Goal: Task Accomplishment & Management: Use online tool/utility

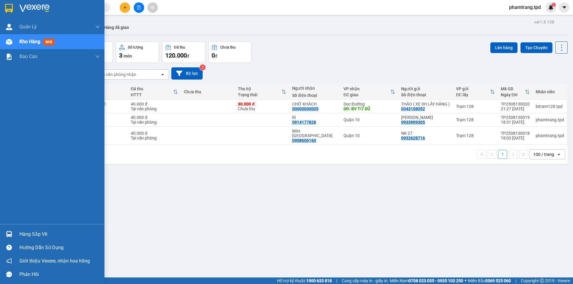
click at [27, 232] on div "Hàng sắp về" at bounding box center [59, 234] width 81 height 9
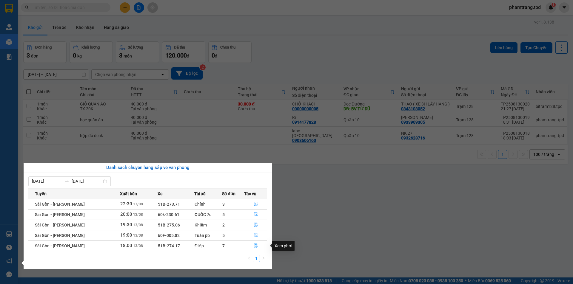
click at [255, 247] on icon "file-done" at bounding box center [256, 246] width 4 height 4
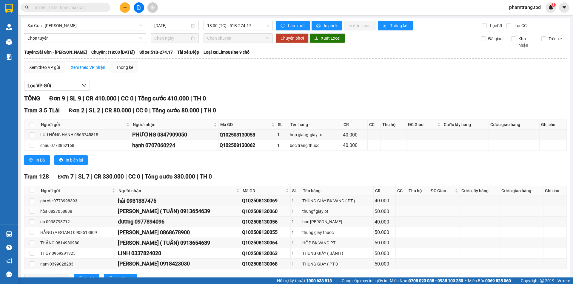
scroll to position [23, 0]
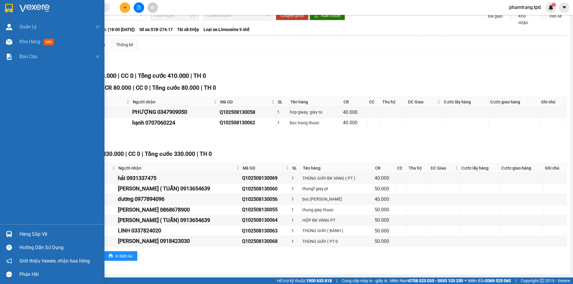
click at [24, 234] on div "Hàng sắp về" at bounding box center [59, 234] width 81 height 9
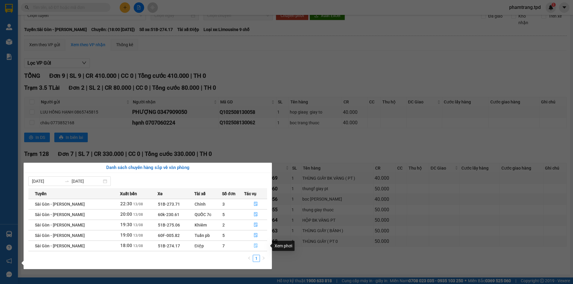
click at [254, 247] on icon "file-done" at bounding box center [256, 246] width 4 height 4
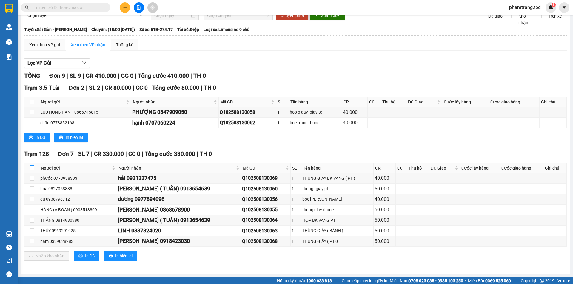
click at [31, 167] on input "checkbox" at bounding box center [32, 168] width 5 height 5
checkbox input "true"
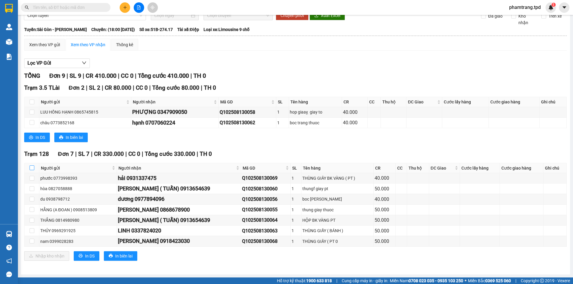
checkbox input "true"
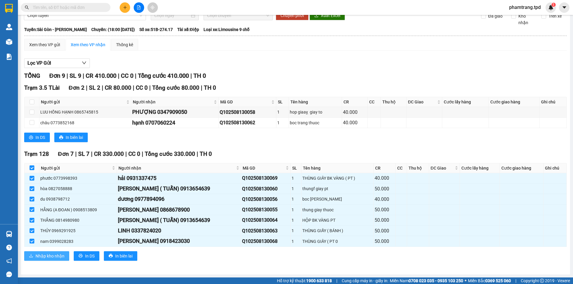
click at [55, 257] on span "Nhập kho nhận" at bounding box center [49, 256] width 29 height 7
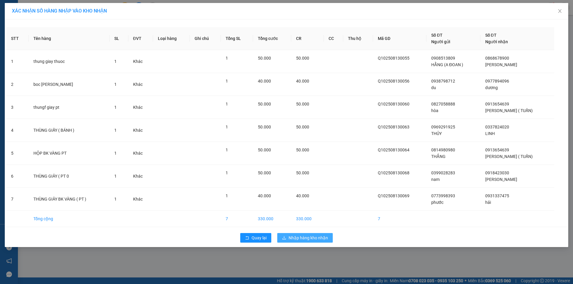
click at [298, 237] on span "Nhập hàng kho nhận" at bounding box center [307, 238] width 39 height 7
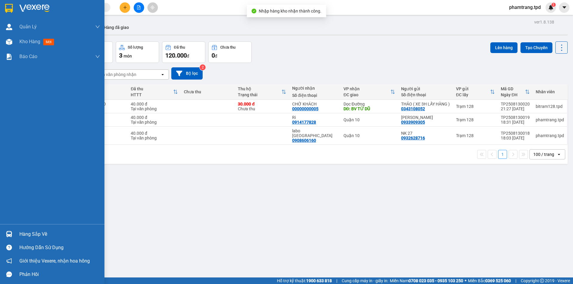
click at [20, 234] on div "Hàng sắp về" at bounding box center [59, 234] width 81 height 9
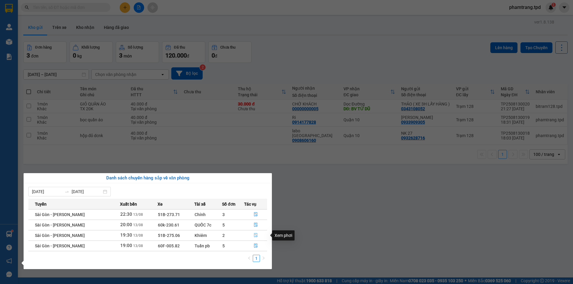
click at [254, 234] on icon "file-done" at bounding box center [256, 236] width 4 height 4
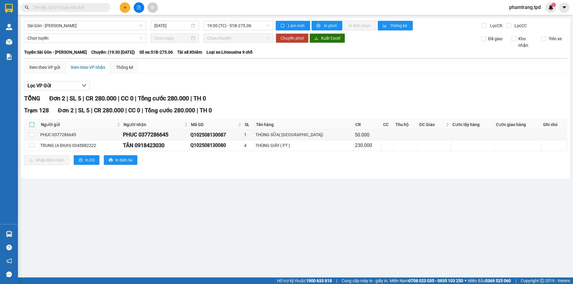
click at [32, 125] on input "checkbox" at bounding box center [32, 124] width 5 height 5
checkbox input "true"
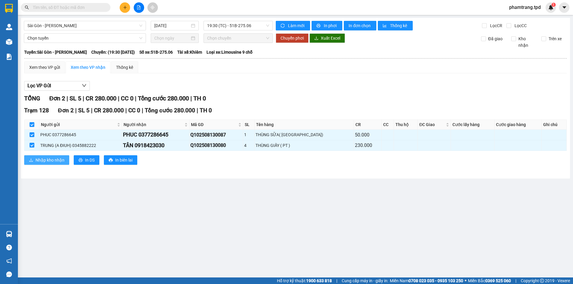
click at [45, 160] on span "Nhập kho nhận" at bounding box center [49, 160] width 29 height 7
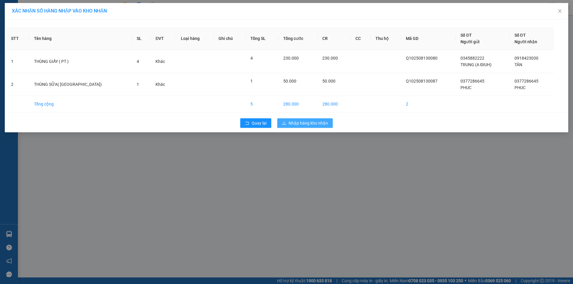
click at [308, 124] on span "Nhập hàng kho nhận" at bounding box center [307, 123] width 39 height 7
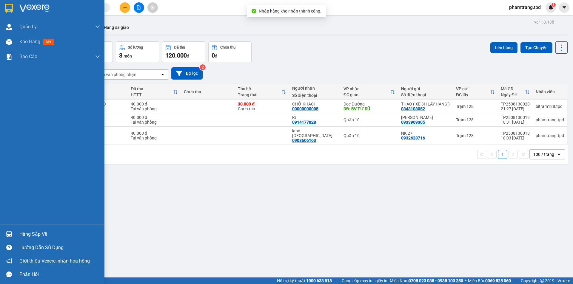
click at [31, 234] on div "Hàng sắp về" at bounding box center [59, 234] width 81 height 9
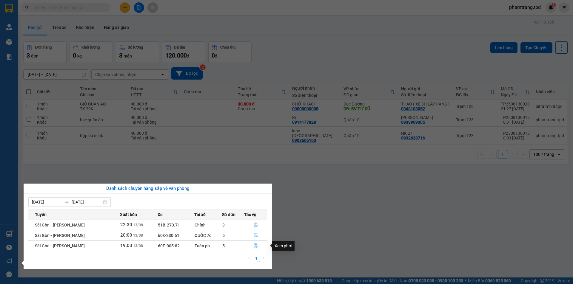
click at [256, 246] on icon "file-done" at bounding box center [256, 246] width 4 height 4
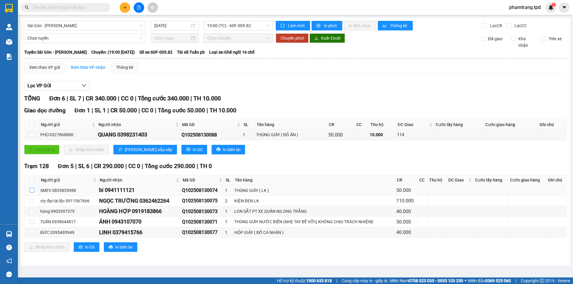
click at [31, 190] on input "checkbox" at bounding box center [32, 190] width 5 height 5
checkbox input "true"
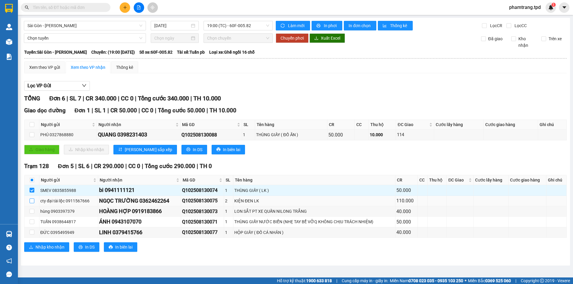
click at [31, 202] on input "checkbox" at bounding box center [32, 201] width 5 height 5
checkbox input "true"
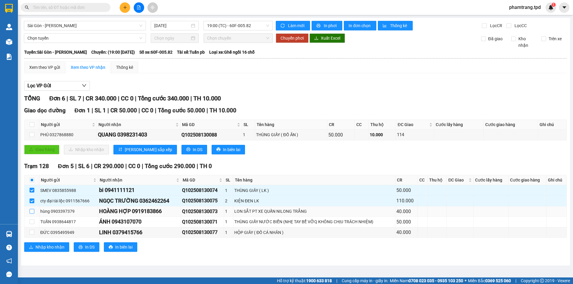
click at [33, 211] on input "checkbox" at bounding box center [32, 211] width 5 height 5
checkbox input "true"
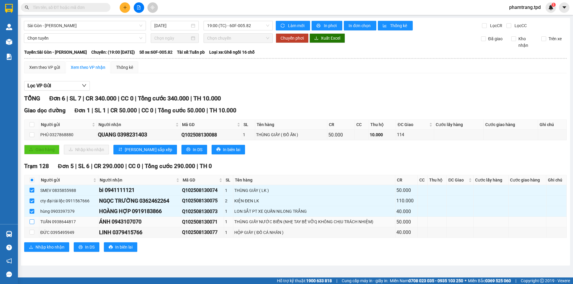
click at [33, 222] on input "checkbox" at bounding box center [32, 222] width 5 height 5
checkbox input "true"
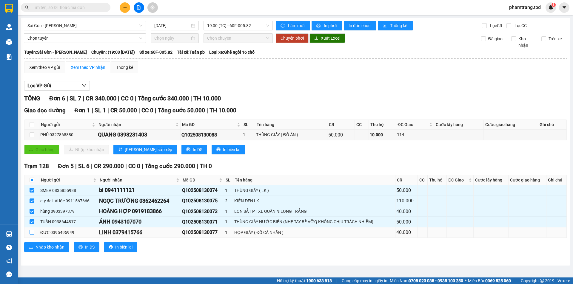
click at [32, 232] on input "checkbox" at bounding box center [32, 232] width 5 height 5
checkbox input "true"
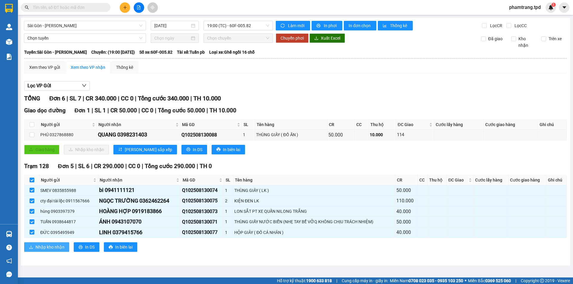
click at [48, 251] on button "Nhập kho nhận" at bounding box center [46, 247] width 45 height 10
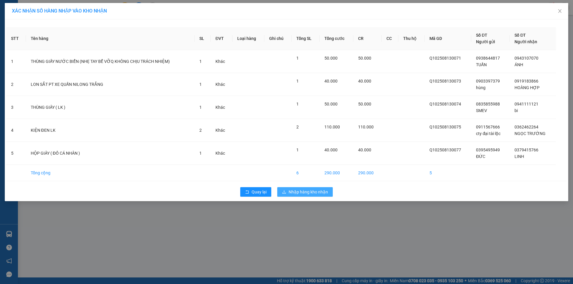
click at [296, 190] on span "Nhập hàng kho nhận" at bounding box center [307, 192] width 39 height 7
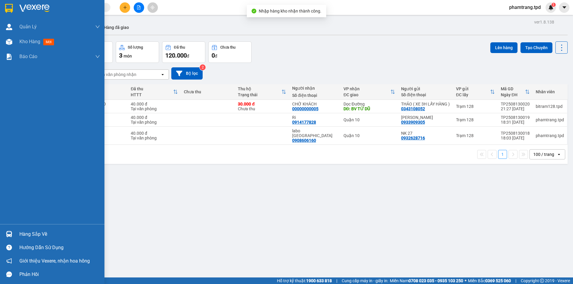
click at [35, 232] on div "Hàng sắp về" at bounding box center [59, 234] width 81 height 9
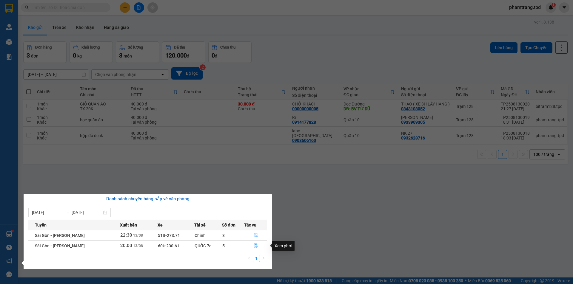
click at [254, 246] on icon "file-done" at bounding box center [256, 246] width 4 height 4
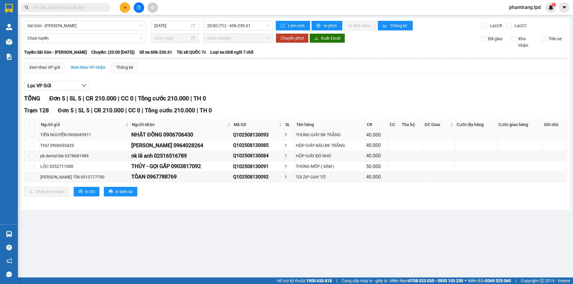
click at [35, 134] on td at bounding box center [31, 135] width 15 height 10
click at [30, 137] on input "checkbox" at bounding box center [32, 134] width 5 height 5
checkbox input "true"
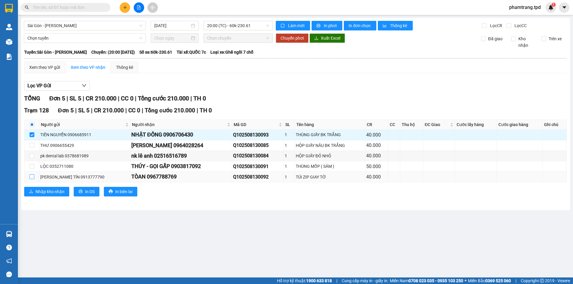
click at [33, 177] on input "checkbox" at bounding box center [32, 176] width 5 height 5
checkbox input "true"
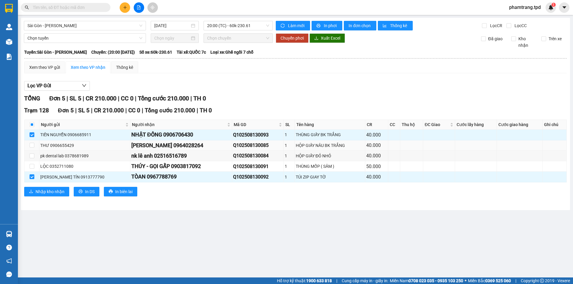
click at [35, 146] on td at bounding box center [31, 145] width 15 height 10
click at [35, 144] on td at bounding box center [31, 145] width 15 height 10
click at [26, 147] on td at bounding box center [31, 145] width 15 height 10
click at [31, 145] on input "checkbox" at bounding box center [32, 145] width 5 height 5
checkbox input "true"
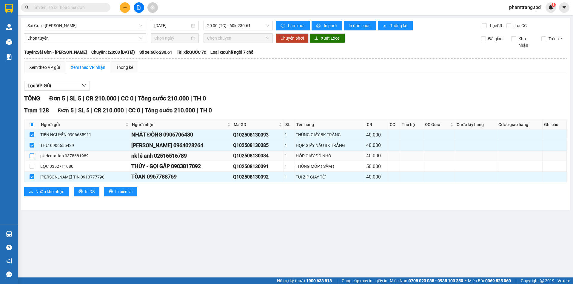
click at [29, 156] on td at bounding box center [31, 156] width 15 height 10
click at [34, 158] on input "checkbox" at bounding box center [32, 156] width 5 height 5
checkbox input "true"
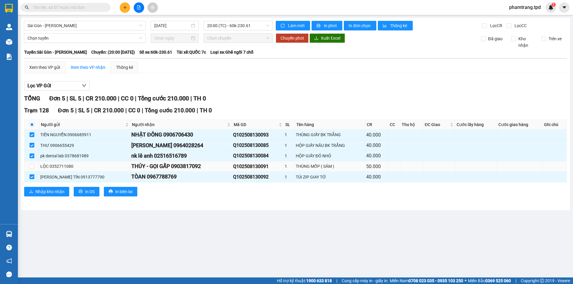
click at [29, 167] on td at bounding box center [31, 166] width 15 height 10
click at [32, 165] on input "checkbox" at bounding box center [32, 166] width 5 height 5
checkbox input "true"
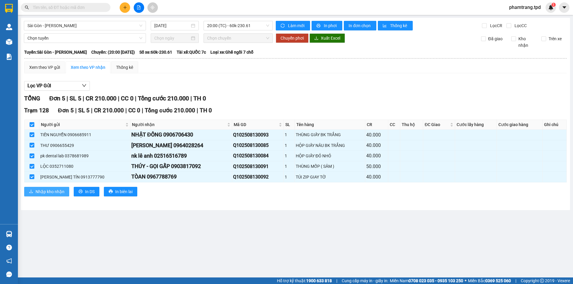
click at [50, 190] on span "Nhập kho nhận" at bounding box center [49, 191] width 29 height 7
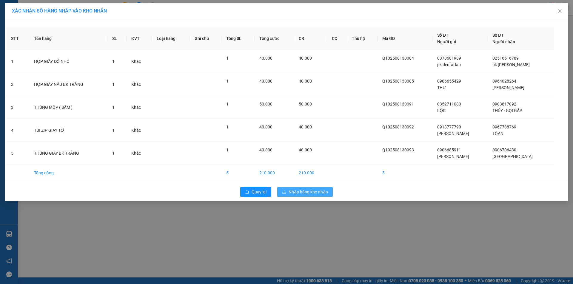
click at [300, 193] on span "Nhập hàng kho nhận" at bounding box center [307, 192] width 39 height 7
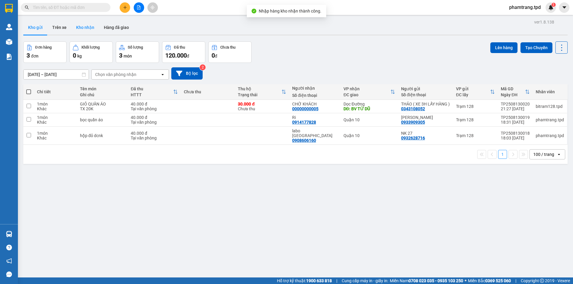
click at [84, 28] on button "Kho nhận" at bounding box center [85, 27] width 28 height 14
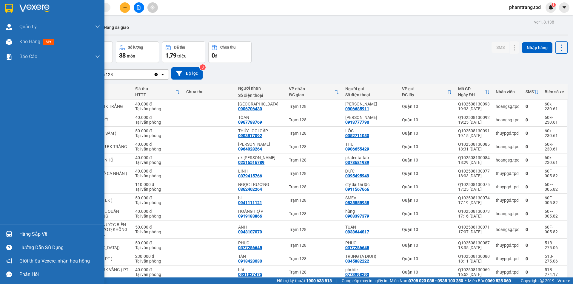
click at [21, 234] on div "Hàng sắp về" at bounding box center [59, 234] width 81 height 9
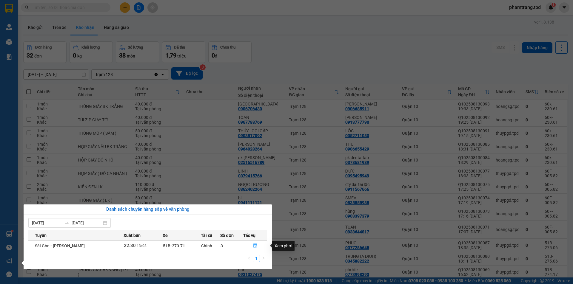
click at [253, 246] on icon "file-done" at bounding box center [255, 246] width 4 height 4
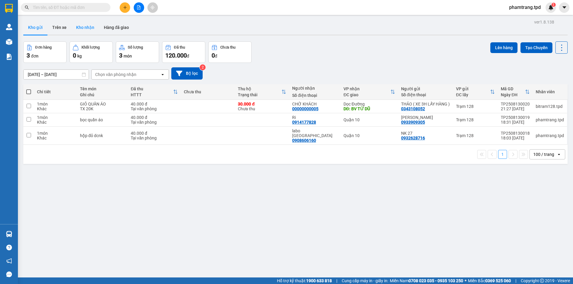
click at [89, 28] on button "Kho nhận" at bounding box center [85, 27] width 28 height 14
